Goal: Information Seeking & Learning: Learn about a topic

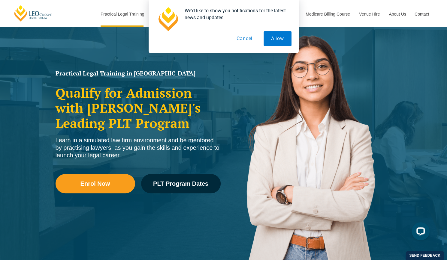
click at [245, 39] on button "Cancel" at bounding box center [244, 38] width 31 height 15
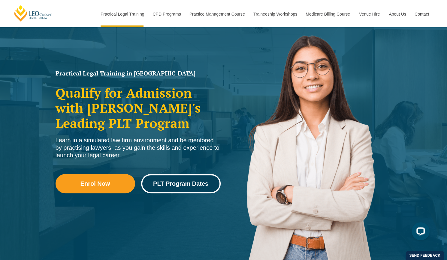
click at [174, 183] on span "PLT Program Dates" at bounding box center [180, 184] width 55 height 6
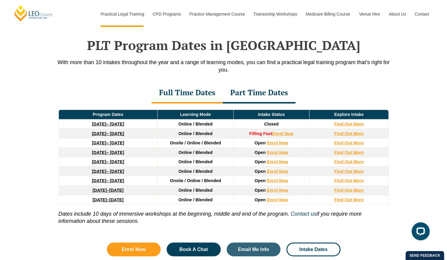
scroll to position [774, 0]
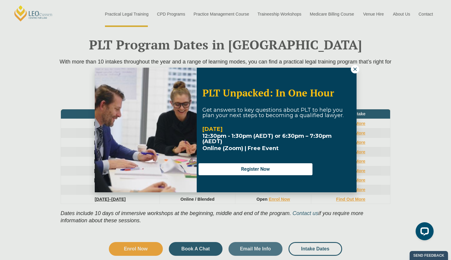
click at [353, 70] on icon at bounding box center [354, 69] width 5 height 5
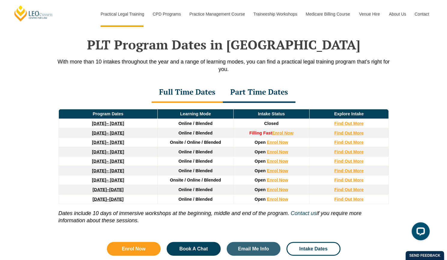
click at [250, 88] on div "Part Time Dates" at bounding box center [259, 92] width 73 height 21
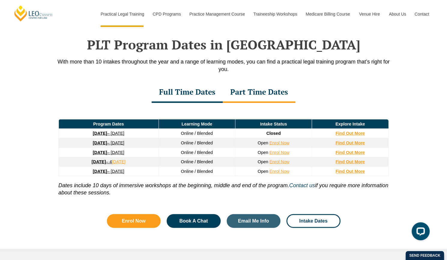
click at [195, 83] on div "Full Time Dates" at bounding box center [186, 92] width 71 height 21
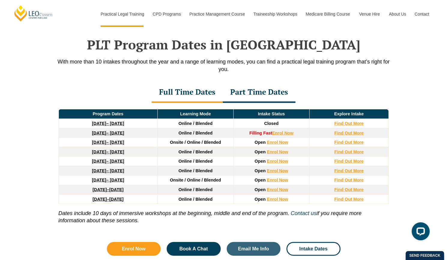
click at [190, 82] on div "Full Time Dates" at bounding box center [186, 92] width 71 height 21
click at [256, 84] on div "Part Time Dates" at bounding box center [259, 92] width 73 height 21
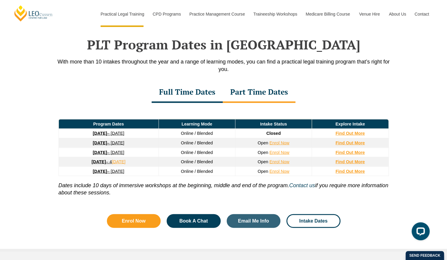
click at [205, 86] on div "Full Time Dates" at bounding box center [186, 92] width 71 height 21
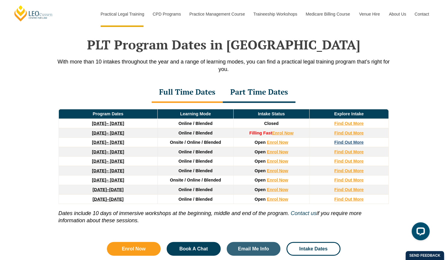
click at [347, 140] on strong "Find Out More" at bounding box center [348, 142] width 29 height 5
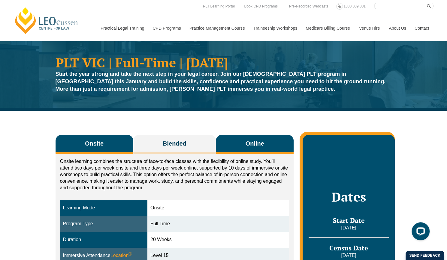
click at [249, 148] on span "Online" at bounding box center [254, 143] width 19 height 8
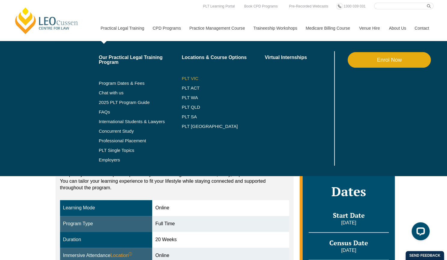
click at [188, 79] on link "PLT VIC" at bounding box center [222, 78] width 83 height 5
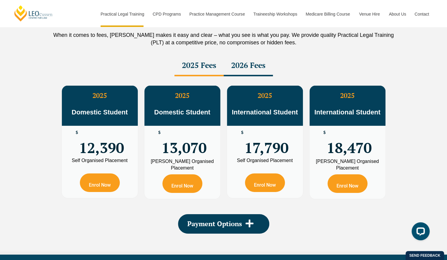
scroll to position [1068, 0]
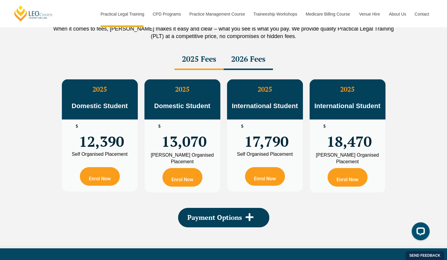
drag, startPoint x: 235, startPoint y: 53, endPoint x: 252, endPoint y: 53, distance: 17.4
click at [252, 53] on div "2026 Fees" at bounding box center [247, 59] width 49 height 21
click at [214, 52] on div "2025 Fees" at bounding box center [198, 59] width 49 height 21
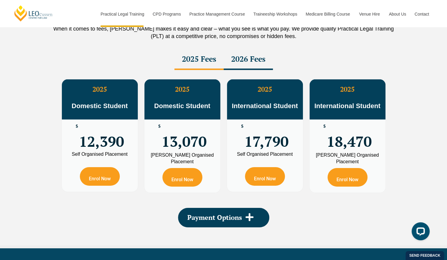
click at [242, 51] on div "2026 Fees" at bounding box center [247, 59] width 49 height 21
click at [208, 52] on div "2025 Fees" at bounding box center [198, 59] width 49 height 21
click at [238, 52] on div "2026 Fees" at bounding box center [247, 59] width 49 height 21
click at [205, 50] on div "2025 Fees" at bounding box center [198, 59] width 49 height 21
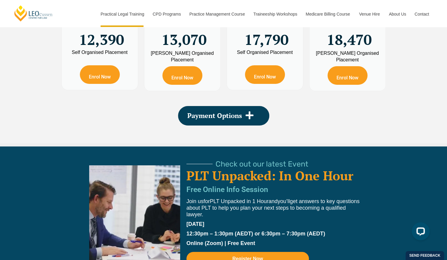
scroll to position [1170, 0]
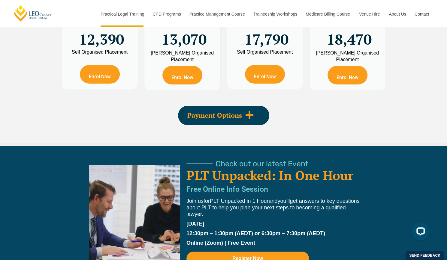
click at [251, 111] on icon at bounding box center [249, 115] width 9 height 9
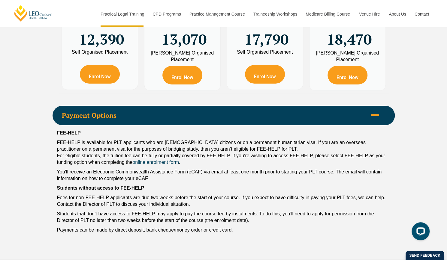
click at [251, 112] on span "Payment Options" at bounding box center [214, 115] width 305 height 7
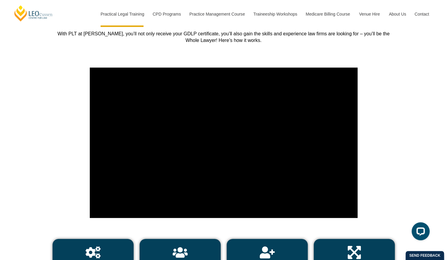
scroll to position [2117, 0]
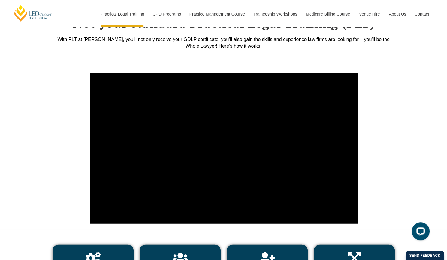
click at [369, 70] on div at bounding box center [377, 148] width 34 height 157
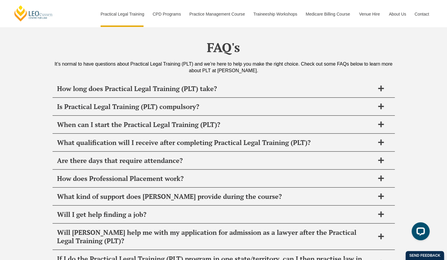
scroll to position [2858, 0]
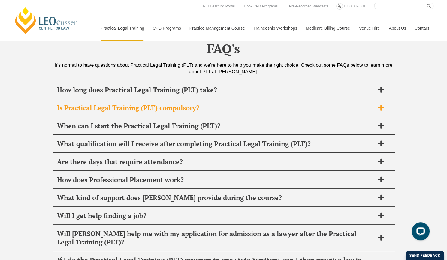
click at [188, 104] on h2 "Is Practical Legal Training (PLT) compulsory?" at bounding box center [215, 108] width 317 height 8
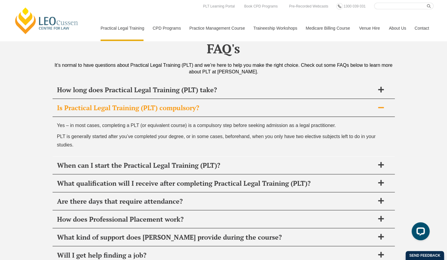
click at [188, 104] on h2 "Is Practical Legal Training (PLT) compulsory?" at bounding box center [215, 108] width 317 height 8
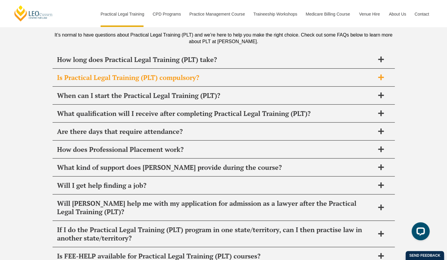
scroll to position [2889, 0]
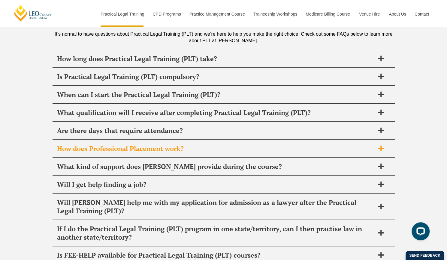
click at [209, 145] on h2 "How does Professional Placement work?" at bounding box center [215, 149] width 317 height 8
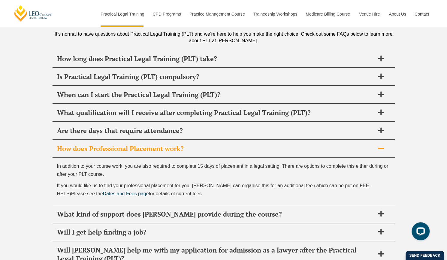
click at [209, 145] on h2 "How does Professional Placement work?" at bounding box center [215, 149] width 317 height 8
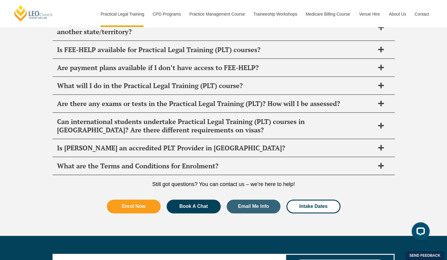
click at [43, 164] on div "FAQ's It’s normal to have questions about Practical Legal Training (PLT) and we…" at bounding box center [223, 10] width 447 height 451
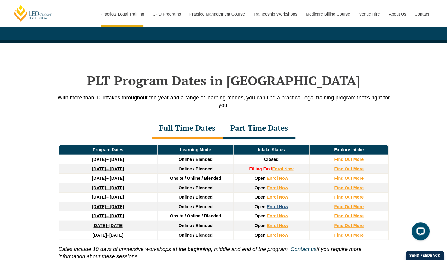
scroll to position [737, 0]
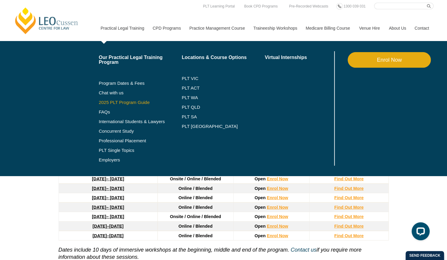
click at [125, 103] on link "2025 PLT Program Guide" at bounding box center [133, 102] width 68 height 5
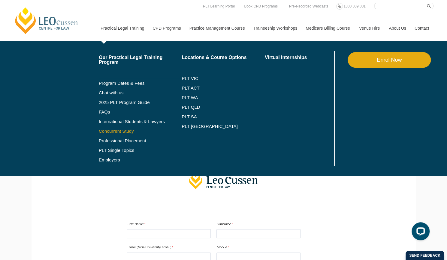
click at [117, 130] on link "Concurrent Study" at bounding box center [140, 131] width 83 height 5
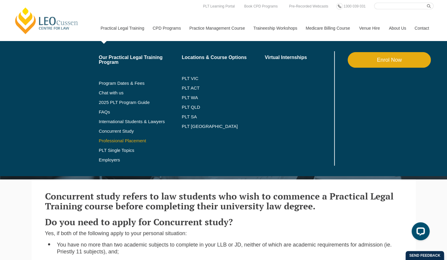
click at [112, 142] on link "Professional Placement" at bounding box center [140, 141] width 83 height 5
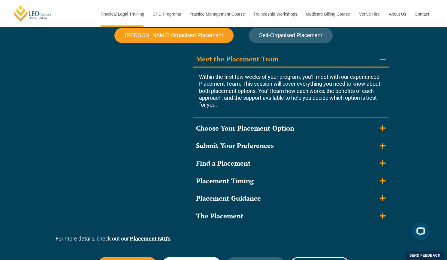
scroll to position [540, 0]
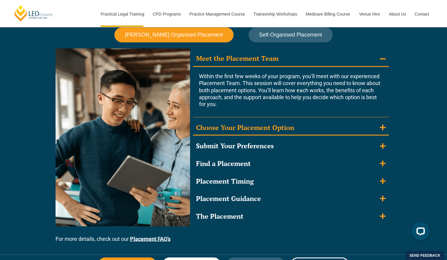
click at [239, 128] on div "Choose Your Placement Option" at bounding box center [245, 127] width 98 height 9
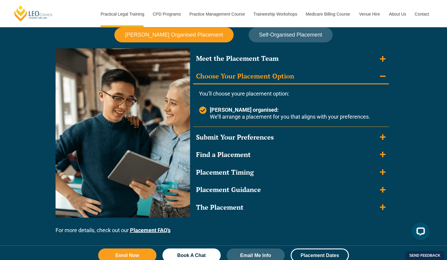
click at [268, 79] on div "Choose Your Placement Option" at bounding box center [245, 76] width 98 height 9
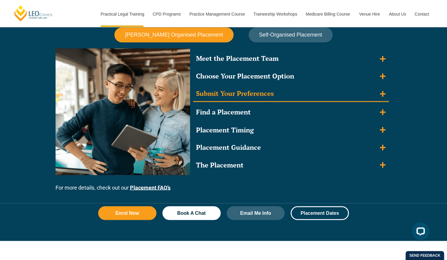
click at [261, 98] on summary "Submit Your Preferences" at bounding box center [291, 94] width 196 height 16
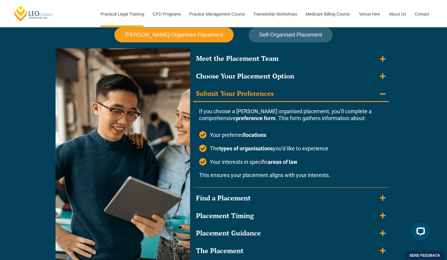
click at [261, 98] on summary "Submit Your Preferences" at bounding box center [291, 94] width 196 height 16
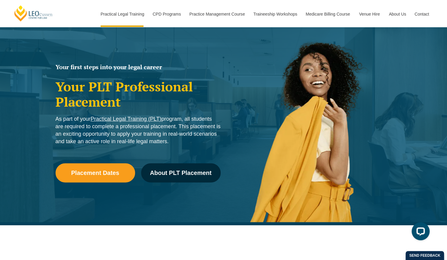
scroll to position [0, 0]
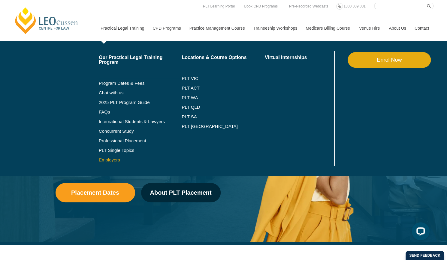
click at [109, 162] on link "Employers" at bounding box center [140, 160] width 83 height 5
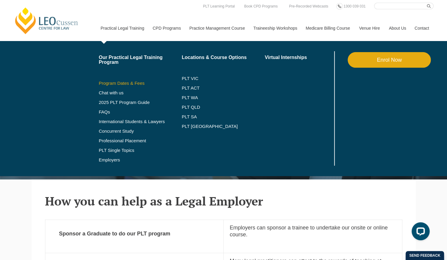
click at [118, 85] on link "Program Dates & Fees" at bounding box center [140, 83] width 83 height 5
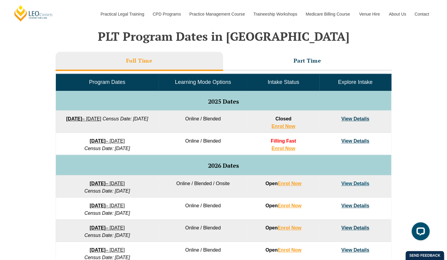
scroll to position [250, 0]
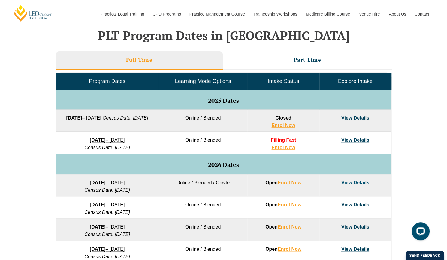
click at [360, 141] on link "View Details" at bounding box center [355, 140] width 28 height 5
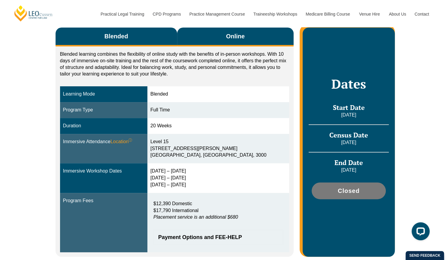
click at [244, 40] on span "Online" at bounding box center [235, 36] width 19 height 8
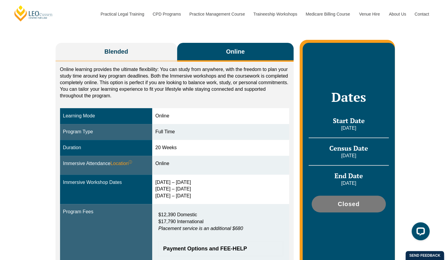
scroll to position [92, 0]
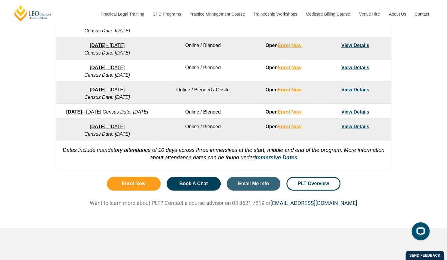
scroll to position [432, 0]
click at [327, 186] on span "PLT Overview" at bounding box center [312, 183] width 31 height 5
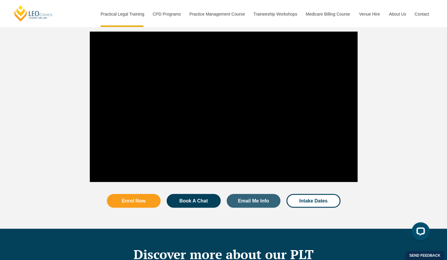
scroll to position [603, 0]
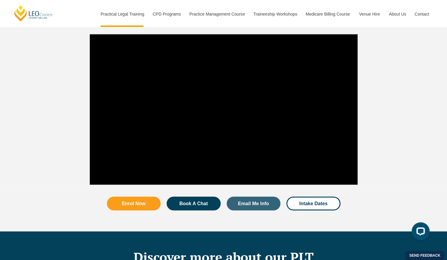
click at [387, 66] on div at bounding box center [377, 109] width 34 height 157
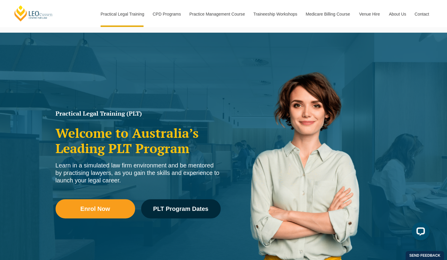
scroll to position [0, 0]
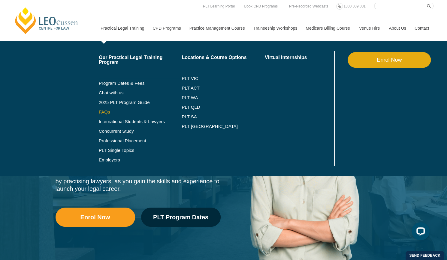
click at [107, 112] on link "FAQs" at bounding box center [140, 112] width 83 height 5
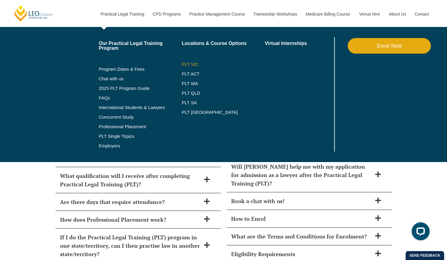
scroll to position [2553, 0]
